Goal: Transaction & Acquisition: Purchase product/service

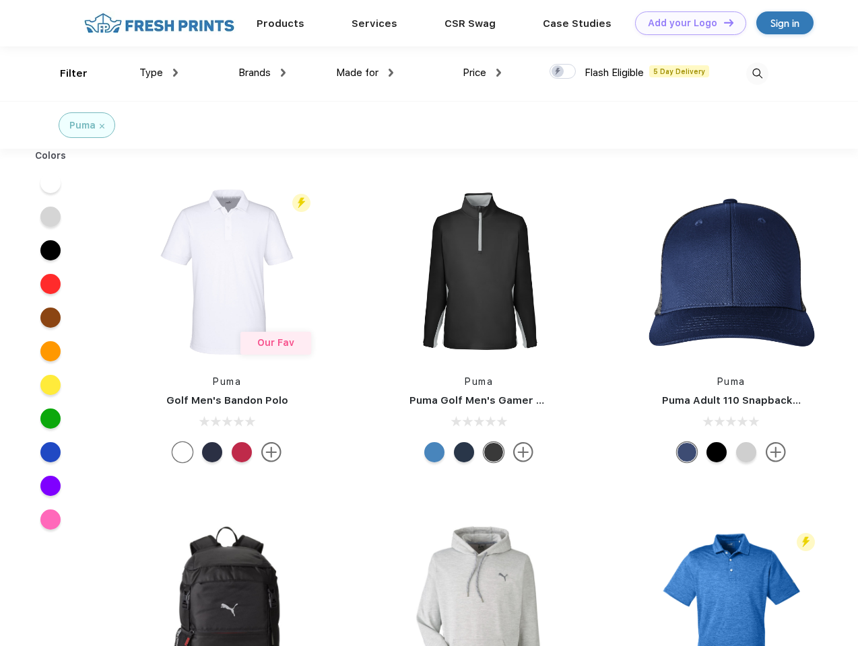
click at [685, 23] on link "Add your Logo Design Tool" at bounding box center [690, 23] width 111 height 24
click at [0, 0] on div "Design Tool" at bounding box center [0, 0] width 0 height 0
click at [722, 22] on link "Add your Logo Design Tool" at bounding box center [690, 23] width 111 height 24
click at [65, 73] on div "Filter" at bounding box center [74, 73] width 28 height 15
click at [159, 73] on span "Type" at bounding box center [151, 73] width 24 height 12
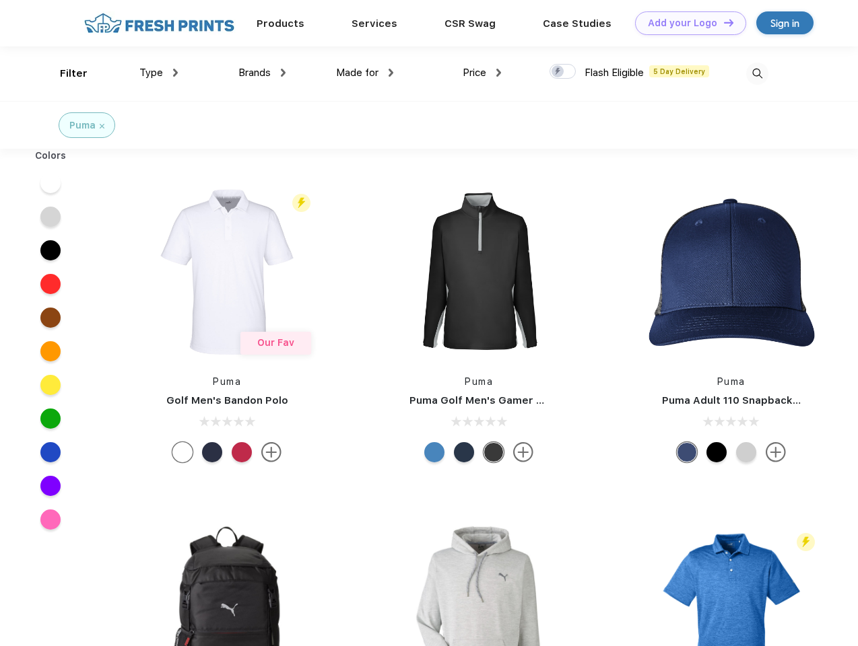
click at [262, 73] on span "Brands" at bounding box center [254, 73] width 32 height 12
click at [365, 73] on span "Made for" at bounding box center [357, 73] width 42 height 12
click at [482, 73] on span "Price" at bounding box center [475, 73] width 24 height 12
click at [563, 72] on div at bounding box center [562, 71] width 26 height 15
click at [558, 72] on input "checkbox" at bounding box center [553, 67] width 9 height 9
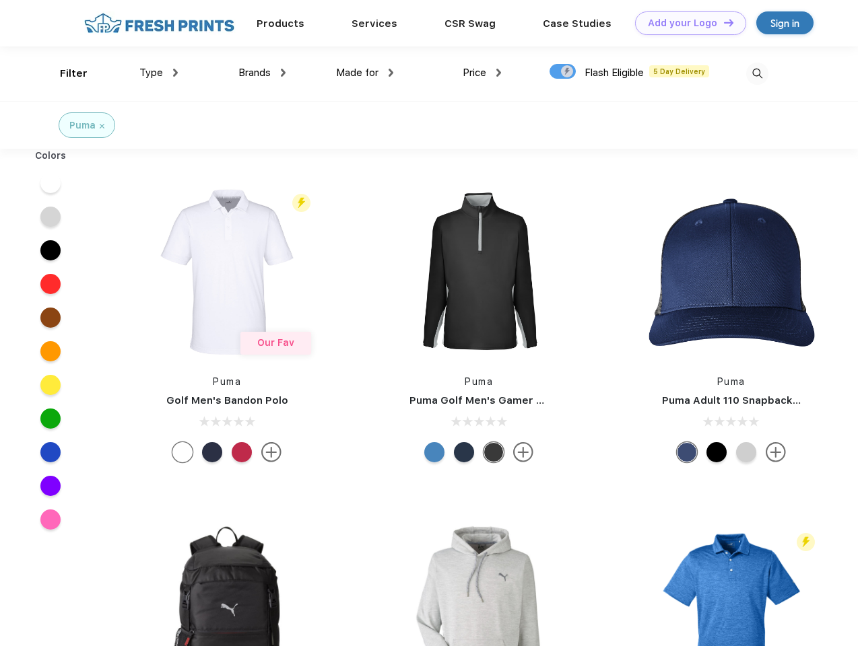
click at [757, 73] on img at bounding box center [757, 74] width 22 height 22
